Goal: Information Seeking & Learning: Learn about a topic

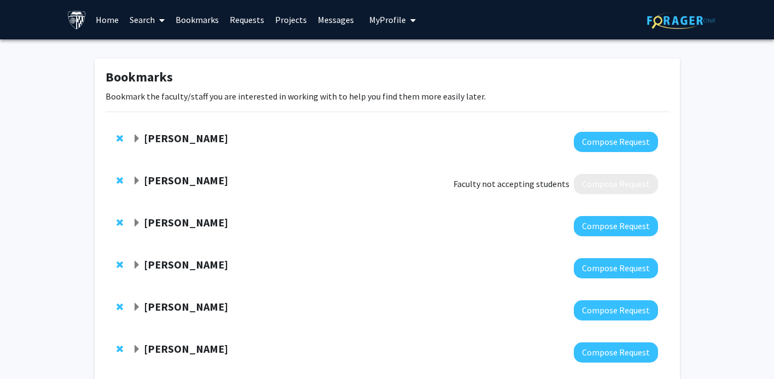
click at [102, 20] on link "Home" at bounding box center [107, 20] width 34 height 38
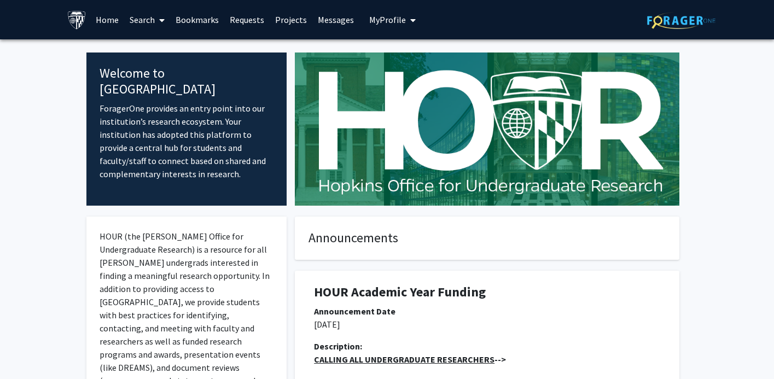
click at [389, 18] on span "My Profile" at bounding box center [387, 19] width 37 height 11
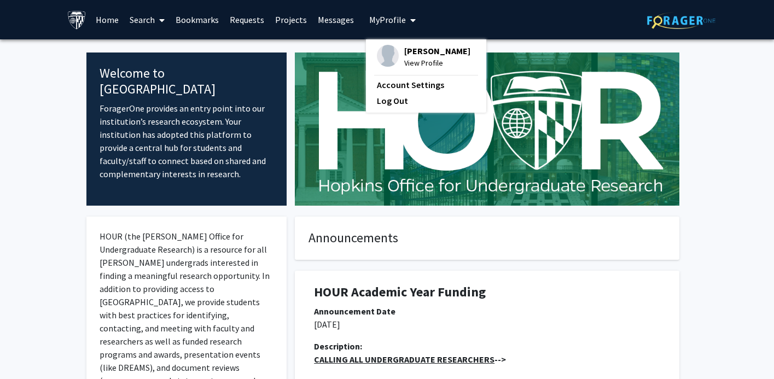
click at [289, 19] on link "Projects" at bounding box center [291, 20] width 43 height 38
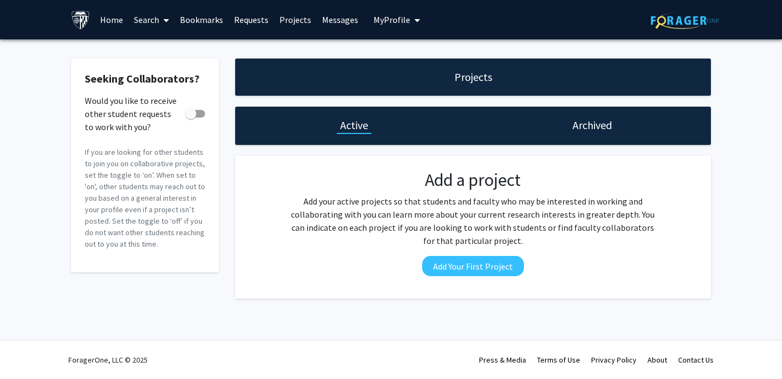
click at [257, 19] on link "Requests" at bounding box center [251, 20] width 45 height 38
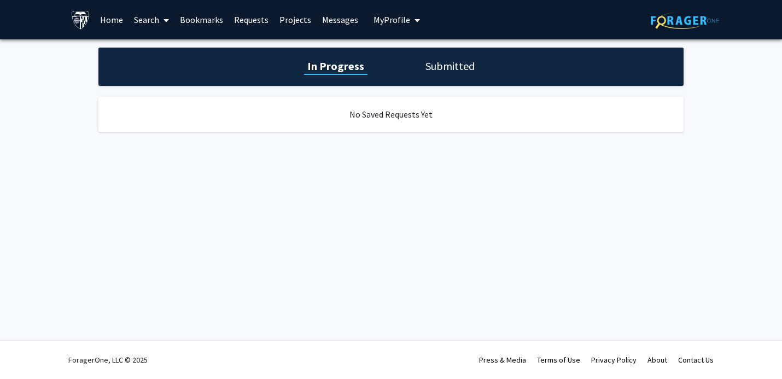
click at [201, 21] on link "Bookmarks" at bounding box center [201, 20] width 54 height 38
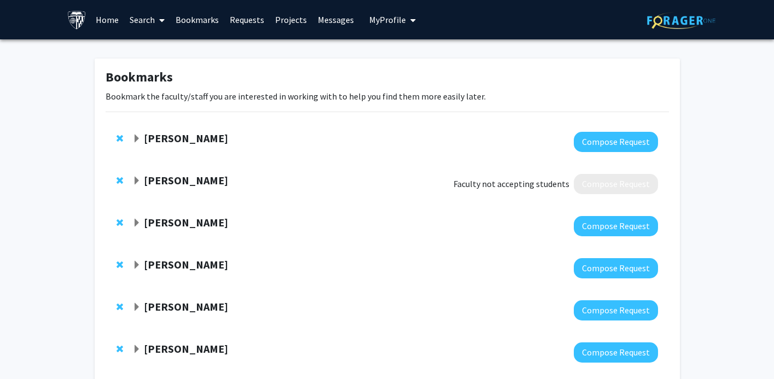
click at [160, 21] on icon at bounding box center [161, 20] width 5 height 9
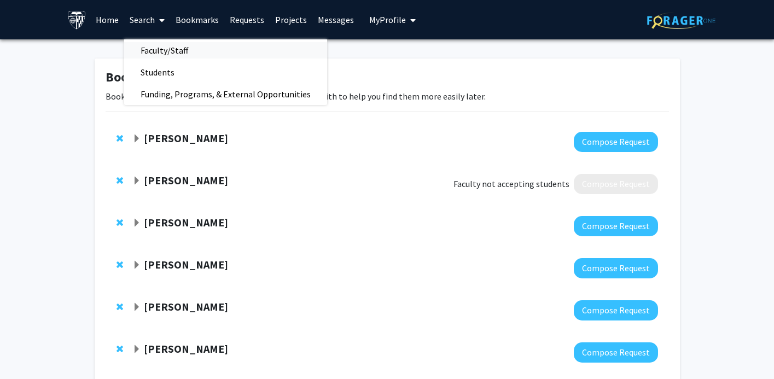
click at [180, 48] on span "Faculty/Staff" at bounding box center [164, 50] width 80 height 22
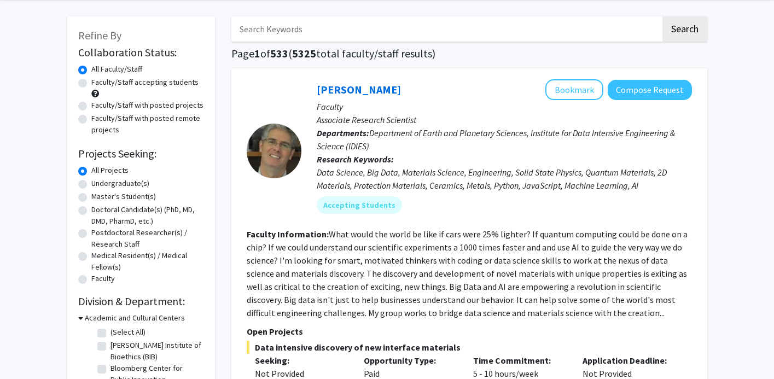
scroll to position [87, 0]
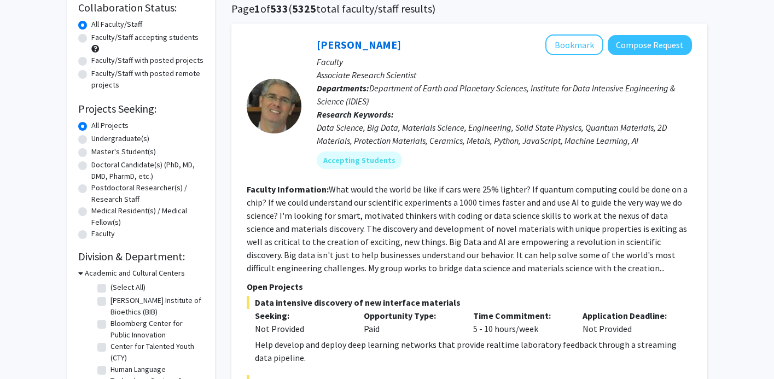
click at [128, 134] on label "Undergraduate(s)" at bounding box center [120, 138] width 58 height 11
click at [98, 134] on input "Undergraduate(s)" at bounding box center [94, 136] width 7 height 7
radio input "true"
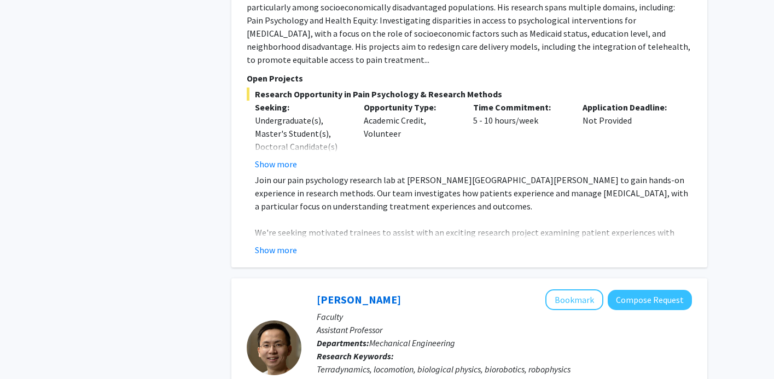
scroll to position [968, 0]
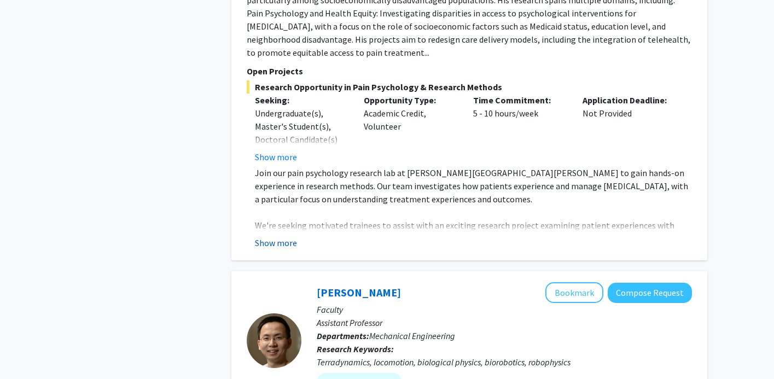
click at [273, 236] on button "Show more" at bounding box center [276, 242] width 42 height 13
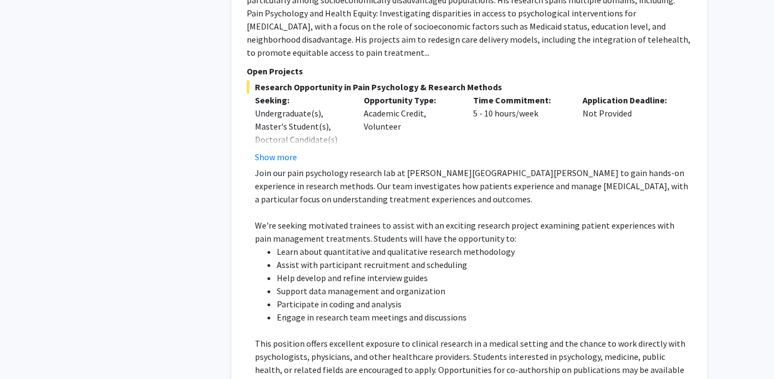
scroll to position [1029, 0]
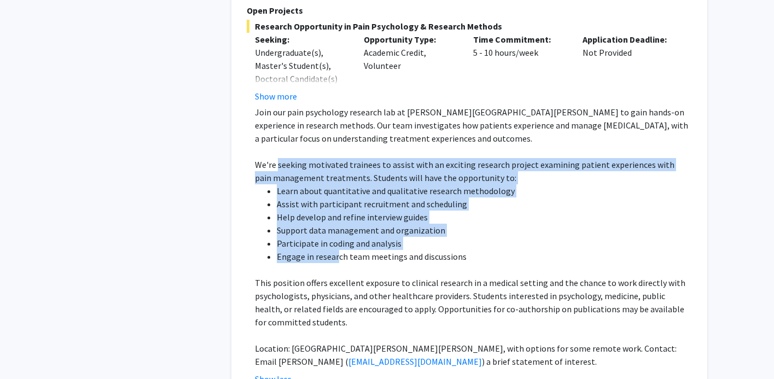
drag, startPoint x: 277, startPoint y: 155, endPoint x: 338, endPoint y: 244, distance: 108.2
click at [338, 244] on div "Join our pain psychology research lab at [PERSON_NAME][GEOGRAPHIC_DATA][PERSON_…" at bounding box center [473, 237] width 437 height 263
click at [338, 250] on li "Engage in research team meetings and discussions" at bounding box center [484, 256] width 415 height 13
drag, startPoint x: 352, startPoint y: 245, endPoint x: 279, endPoint y: 155, distance: 116.3
click at [279, 155] on div "Join our pain psychology research lab at [PERSON_NAME][GEOGRAPHIC_DATA][PERSON_…" at bounding box center [473, 237] width 437 height 263
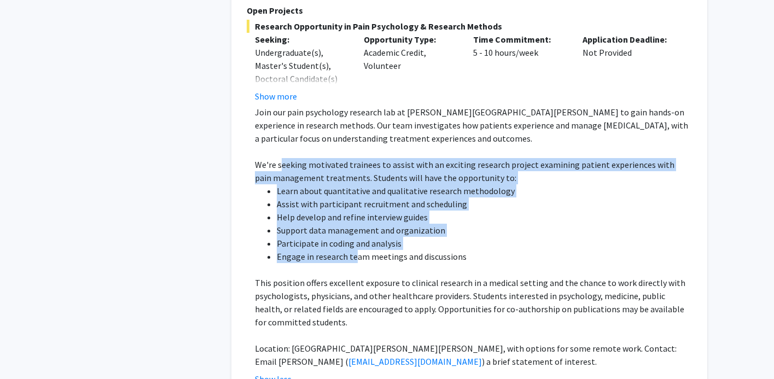
click at [279, 158] on p "We're seeking motivated trainees to assist with an exciting research project ex…" at bounding box center [473, 171] width 437 height 26
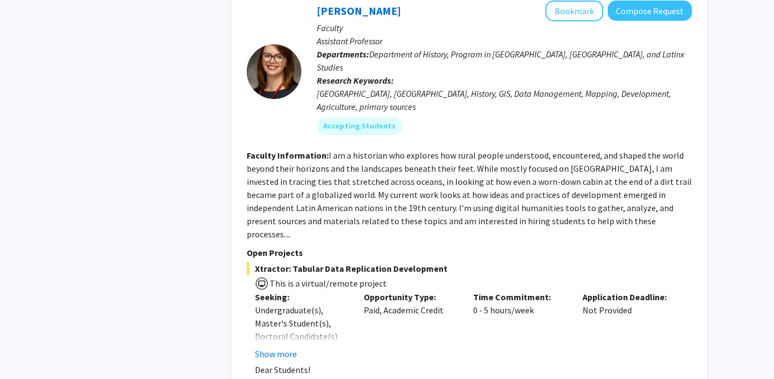
scroll to position [4984, 0]
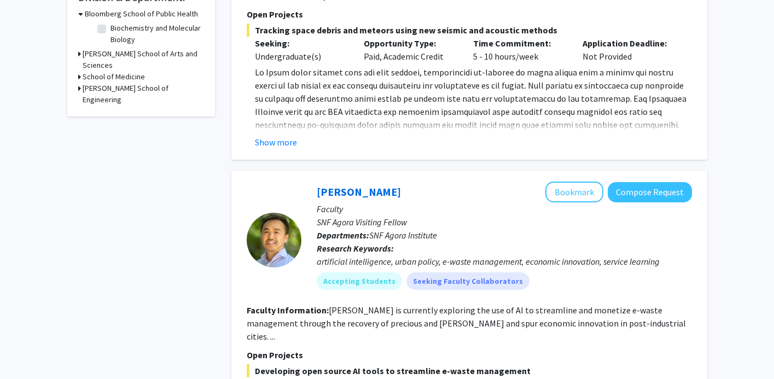
scroll to position [578, 0]
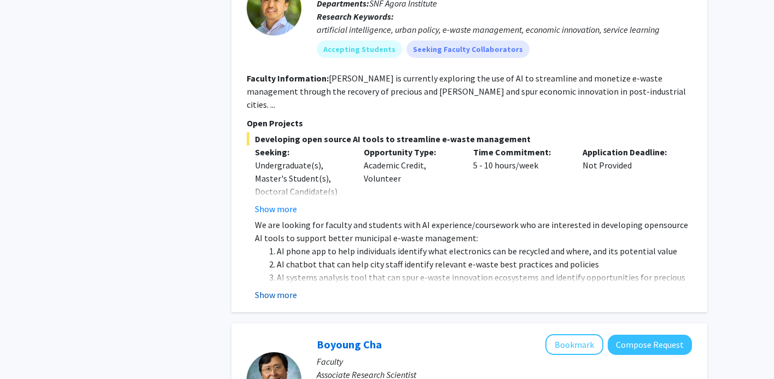
click at [286, 288] on button "Show more" at bounding box center [276, 294] width 42 height 13
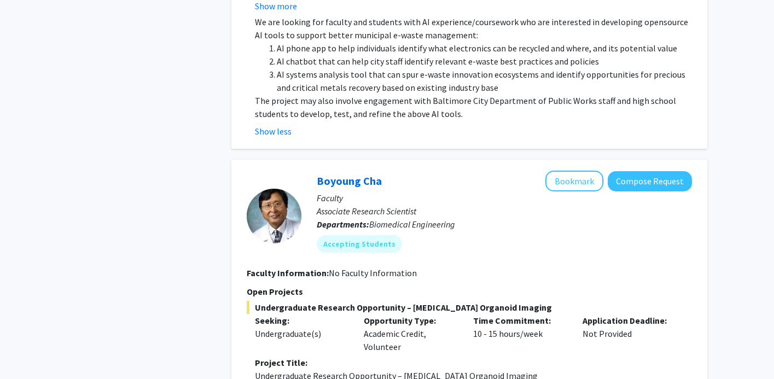
scroll to position [937, 0]
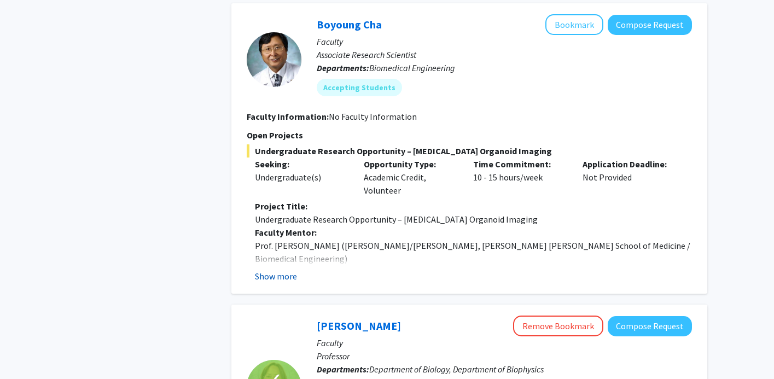
click at [285, 270] on button "Show more" at bounding box center [276, 276] width 42 height 13
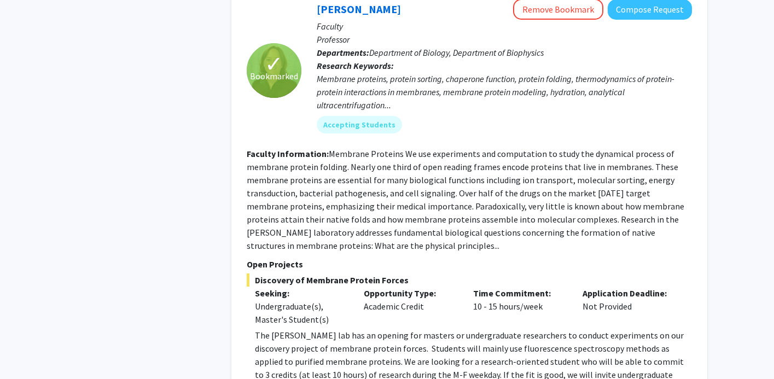
scroll to position [1721, 0]
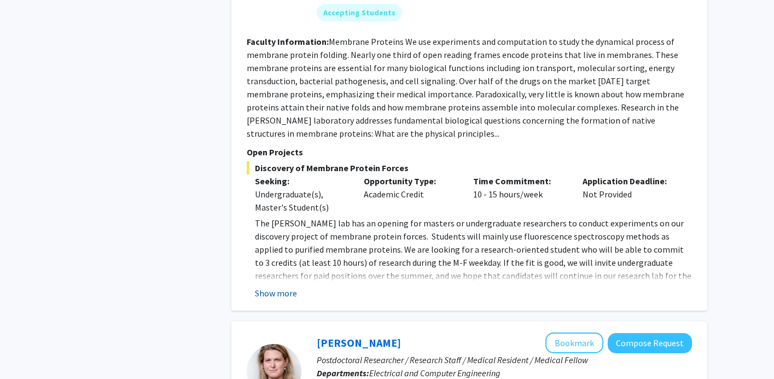
click at [283, 287] on button "Show more" at bounding box center [276, 293] width 42 height 13
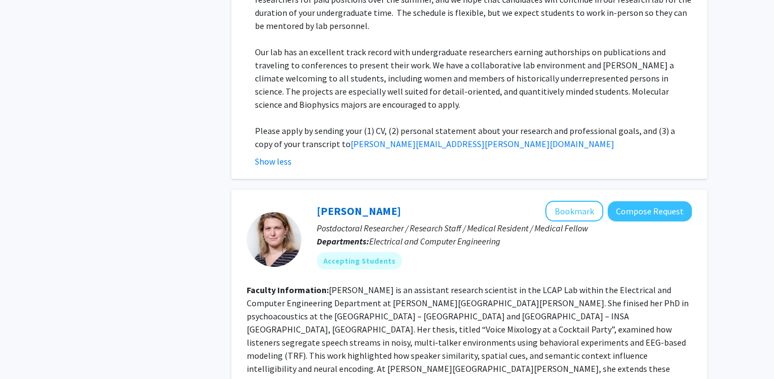
scroll to position [2125, 0]
